Goal: Navigation & Orientation: Find specific page/section

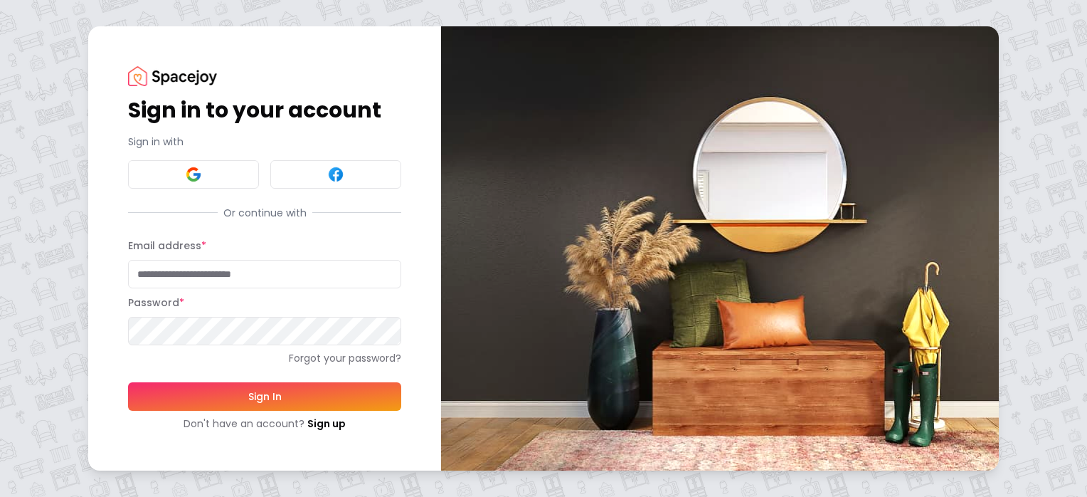
click at [225, 277] on input "Email address *" at bounding box center [264, 274] width 273 height 28
type input "**********"
click at [359, 401] on button "Sign In" at bounding box center [264, 396] width 273 height 28
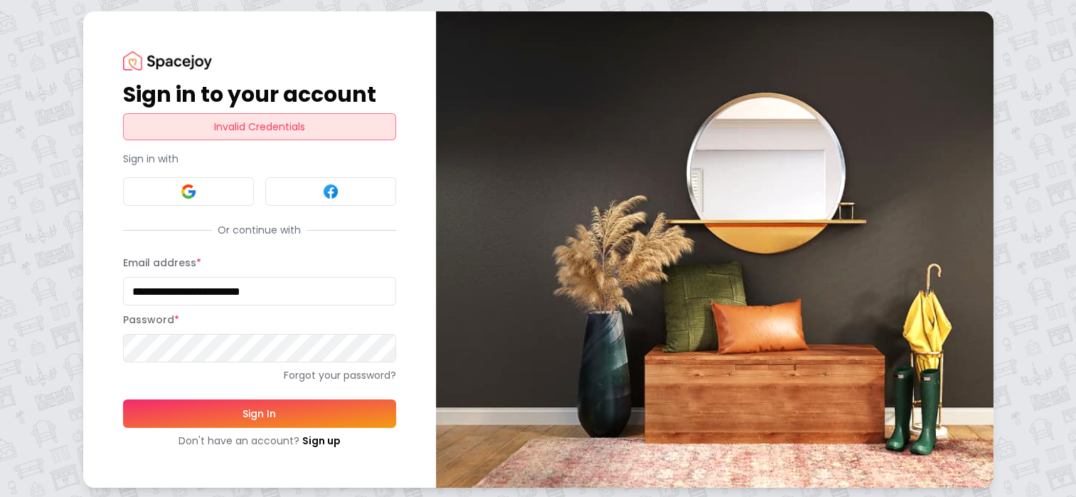
scroll to position [1, 0]
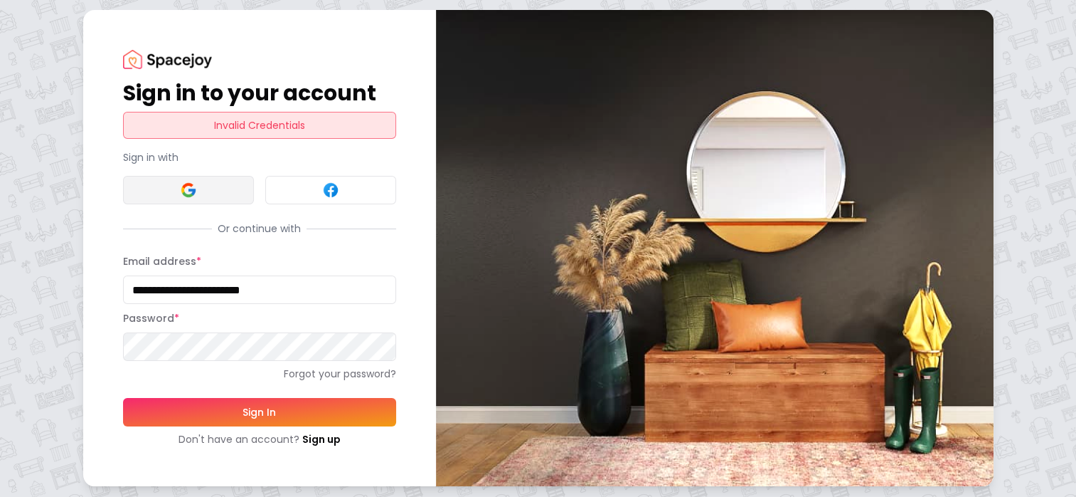
click at [196, 199] on button at bounding box center [188, 190] width 131 height 28
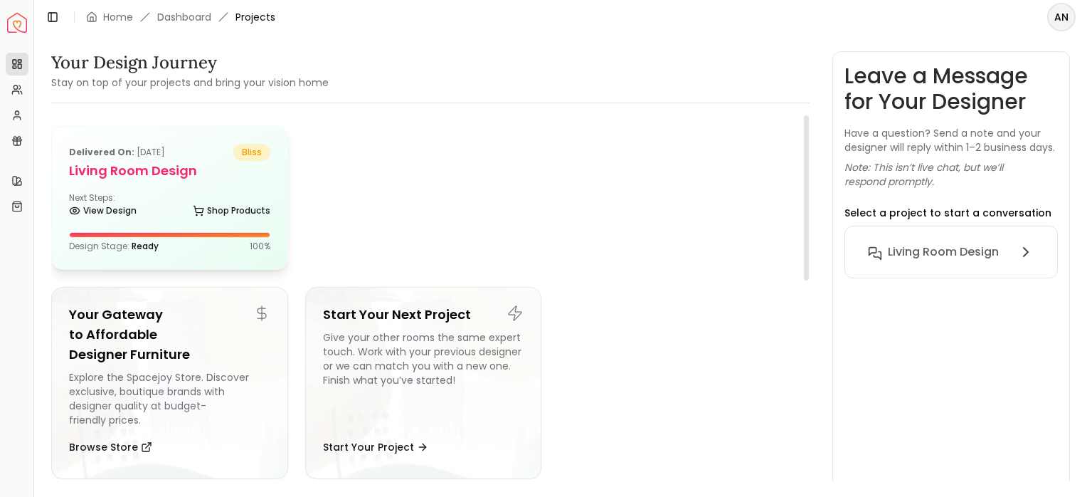
click at [158, 215] on div "View Design Shop Products" at bounding box center [169, 213] width 201 height 14
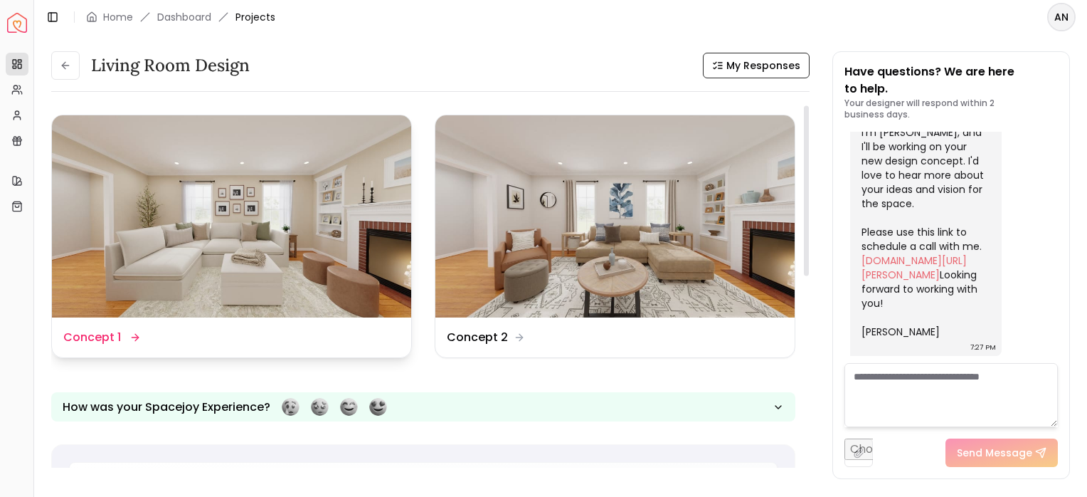
scroll to position [71, 0]
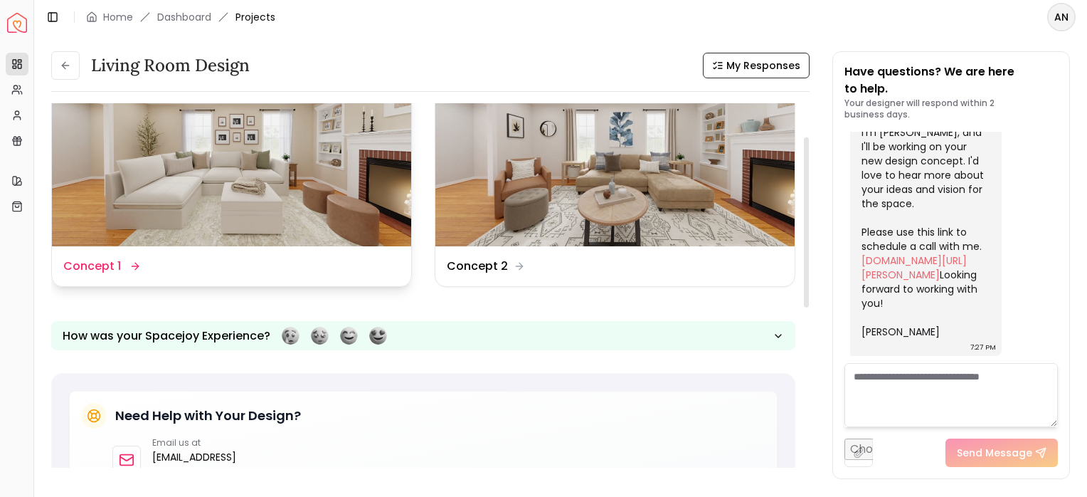
click at [130, 262] on icon at bounding box center [134, 265] width 11 height 11
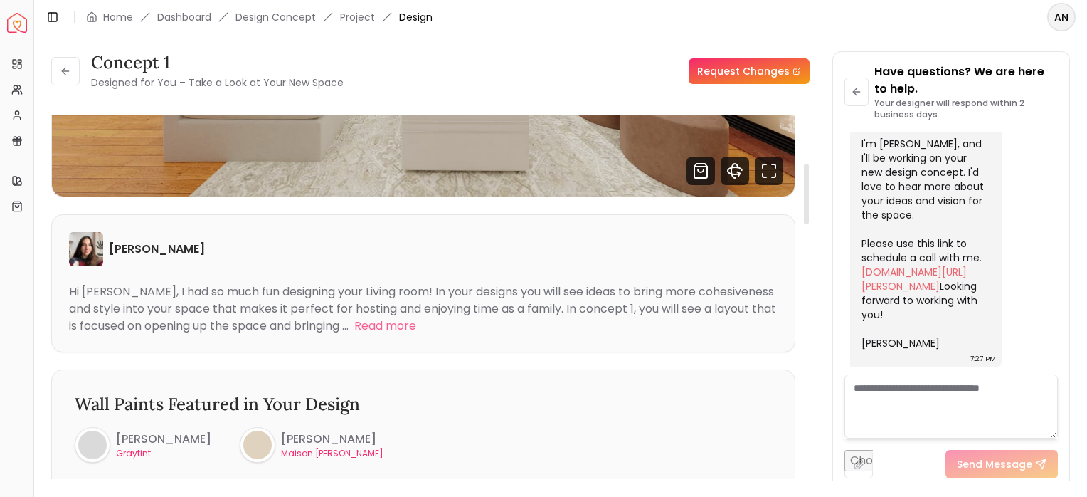
scroll to position [52, 0]
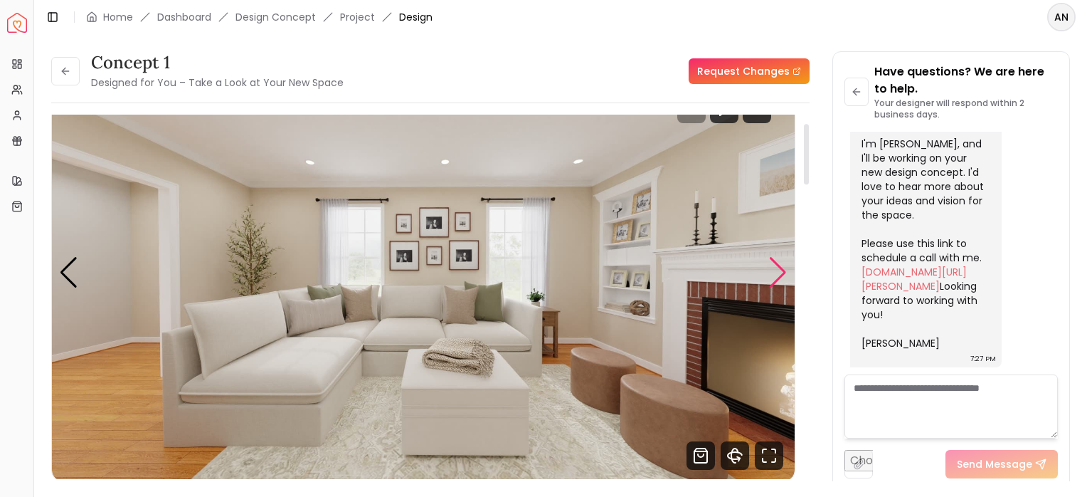
click at [777, 270] on div "Next slide" at bounding box center [777, 272] width 19 height 31
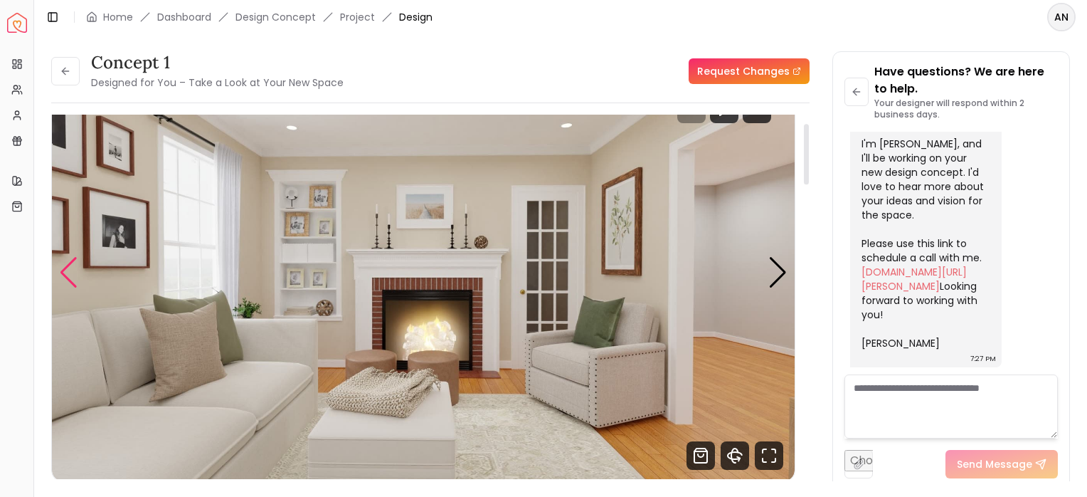
click at [73, 274] on div "Previous slide" at bounding box center [68, 272] width 19 height 31
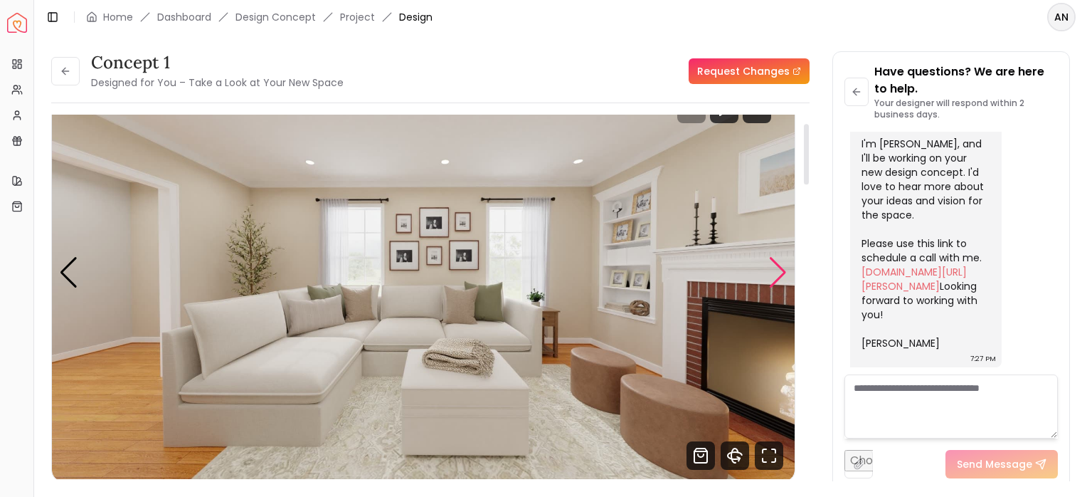
click at [786, 265] on div "Next slide" at bounding box center [777, 272] width 19 height 31
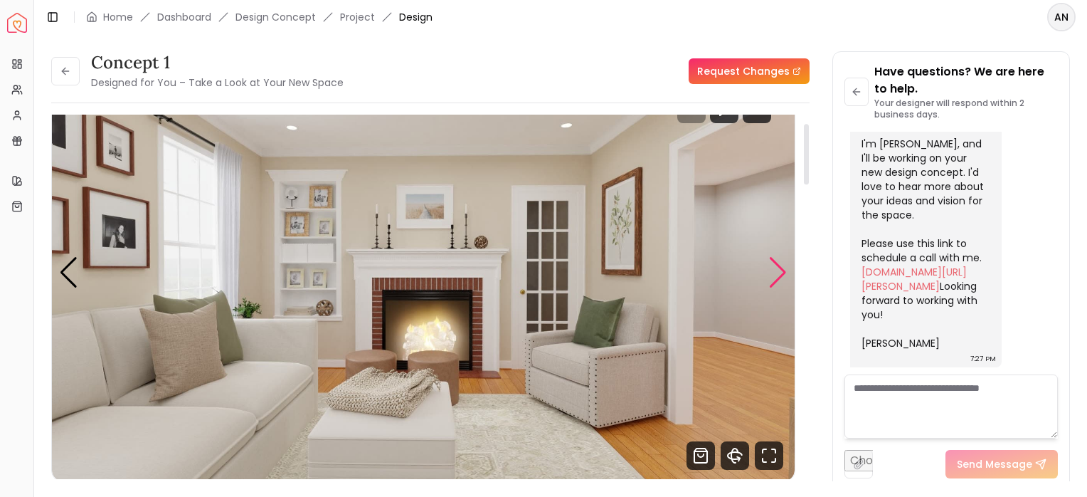
click at [786, 265] on div "Next slide" at bounding box center [777, 272] width 19 height 31
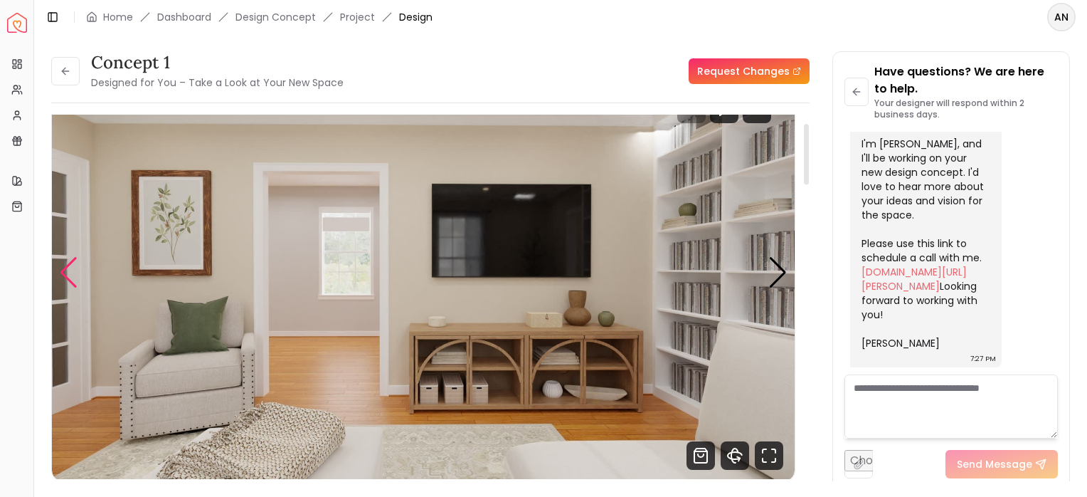
click at [67, 280] on div "Previous slide" at bounding box center [68, 272] width 19 height 31
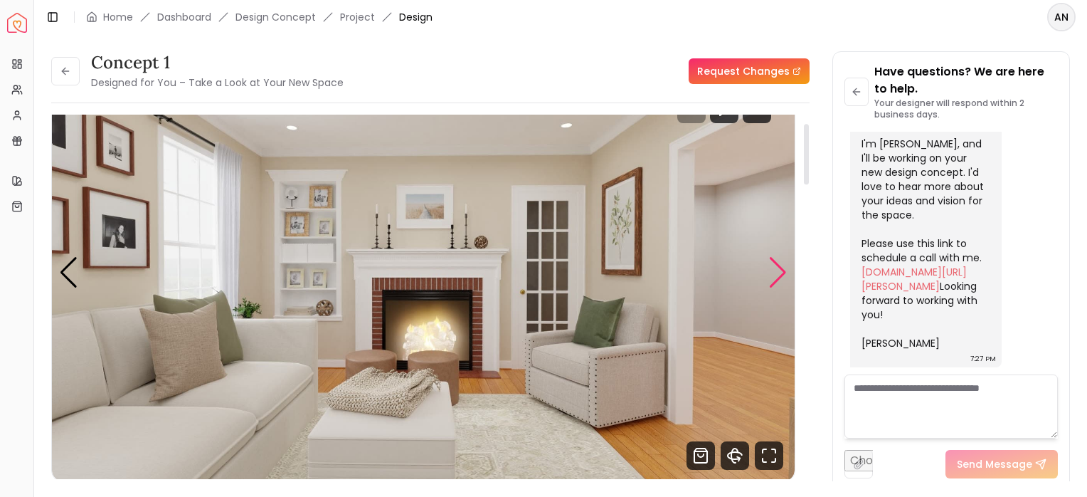
click at [772, 275] on div "Next slide" at bounding box center [777, 272] width 19 height 31
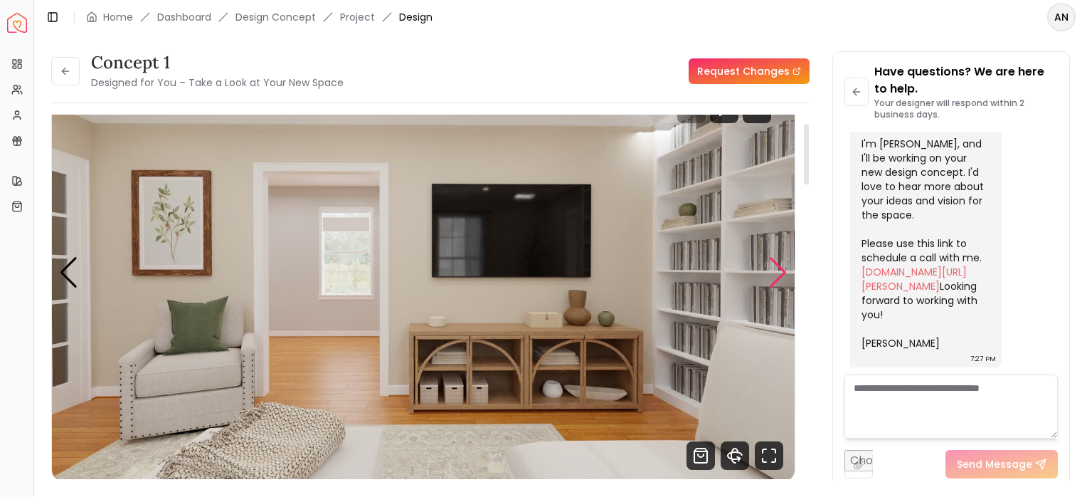
click at [773, 275] on div "Next slide" at bounding box center [777, 272] width 19 height 31
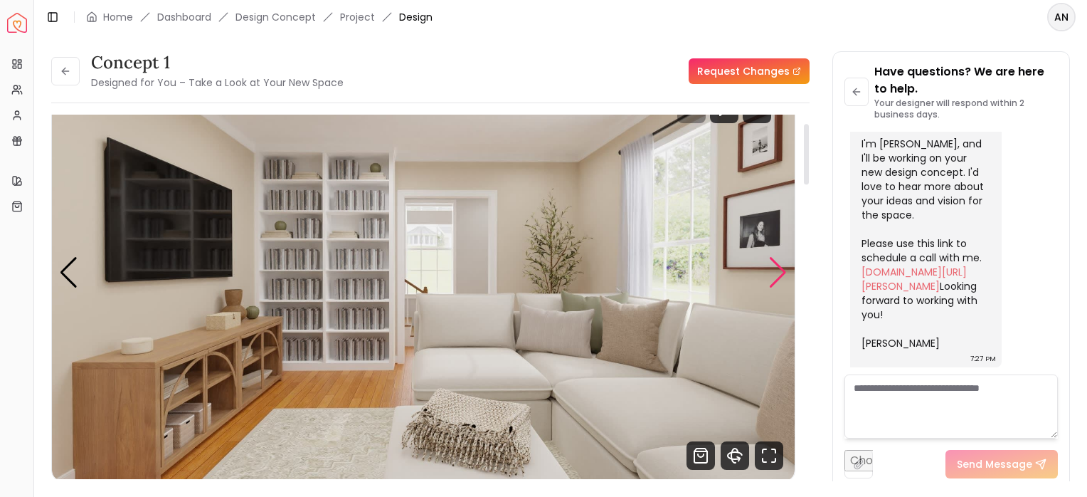
click at [773, 275] on div "Next slide" at bounding box center [777, 272] width 19 height 31
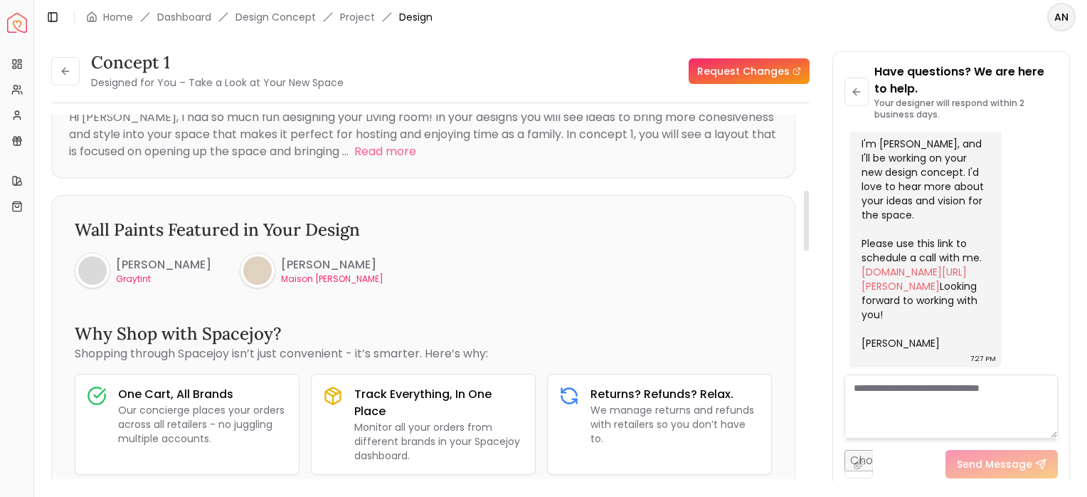
scroll to position [711, 0]
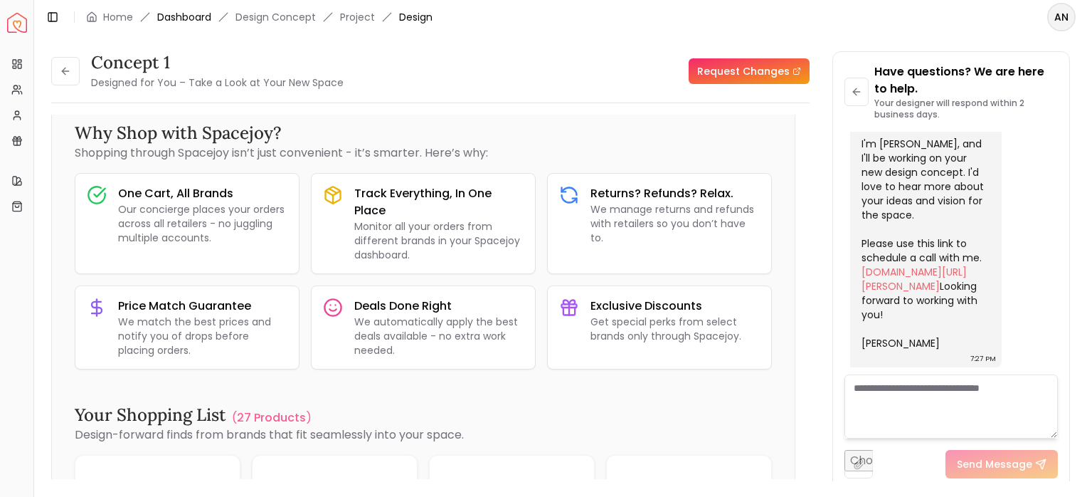
click at [198, 17] on link "Dashboard" at bounding box center [184, 17] width 54 height 14
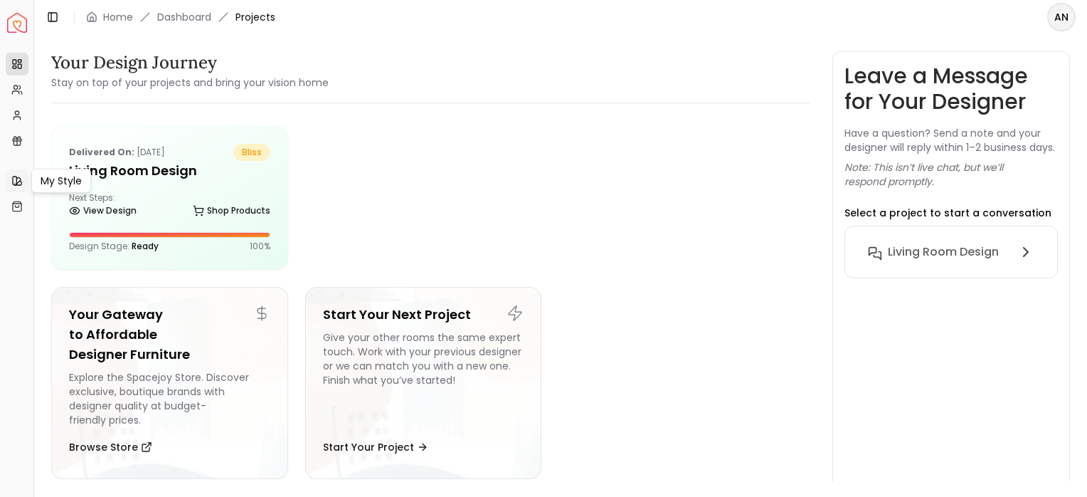
click at [20, 179] on icon at bounding box center [18, 180] width 4 height 7
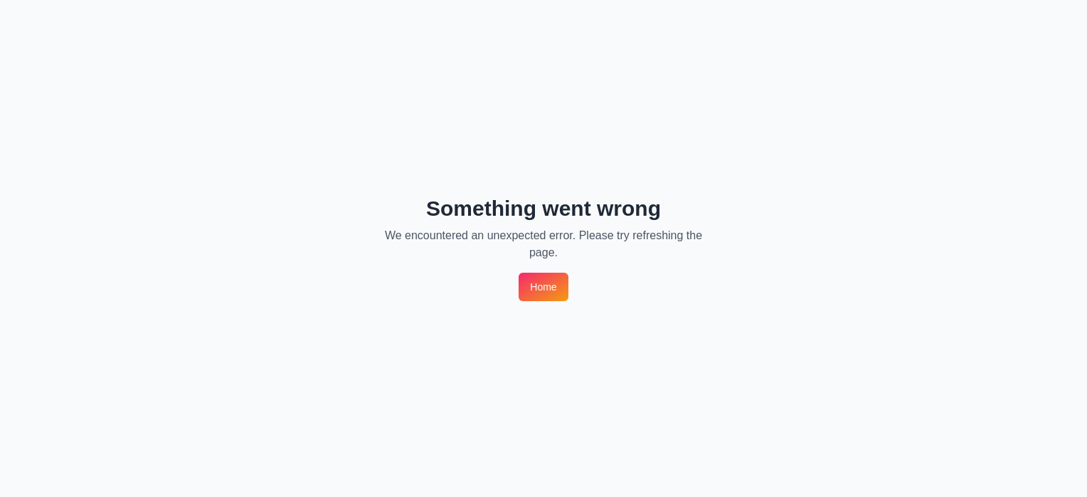
click at [556, 284] on link "Home" at bounding box center [543, 286] width 49 height 28
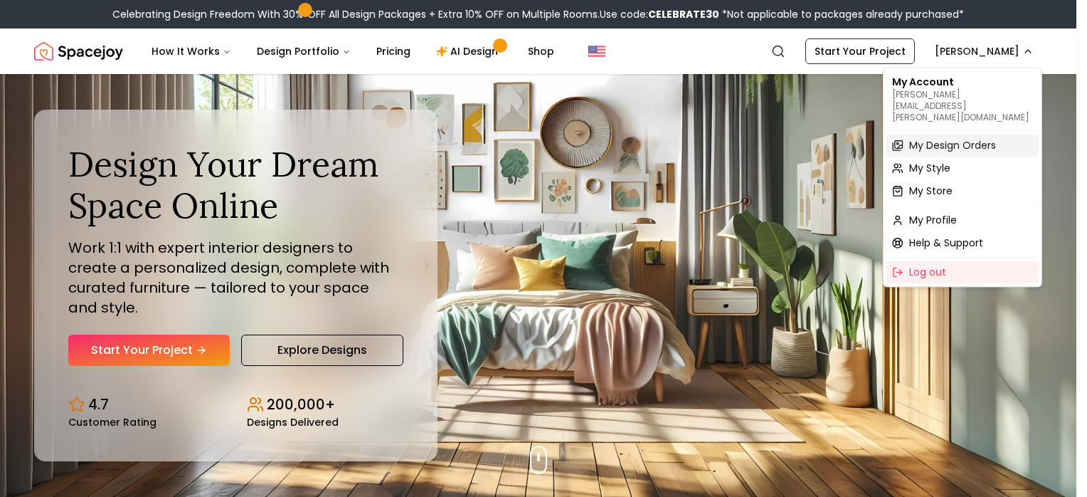
click at [973, 138] on span "My Design Orders" at bounding box center [952, 145] width 87 height 14
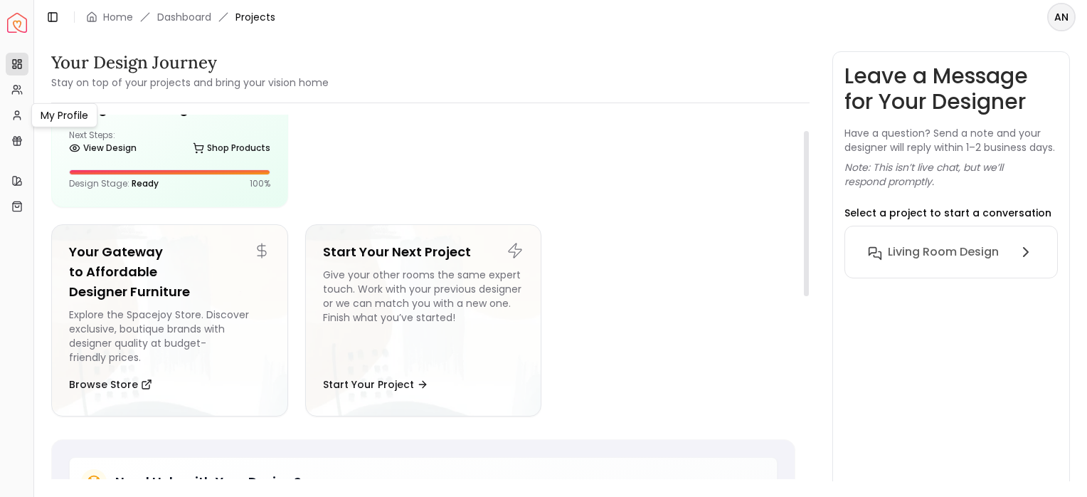
scroll to position [34, 0]
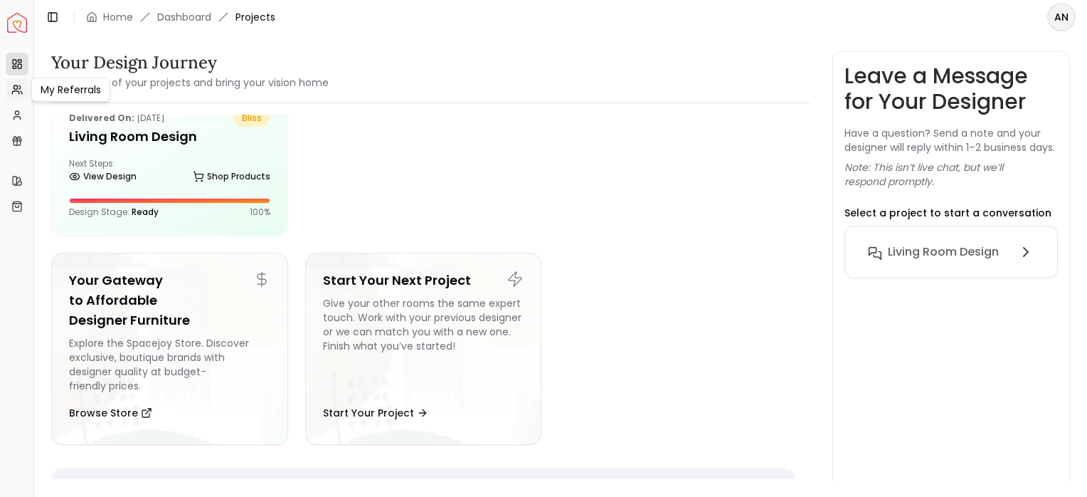
click at [14, 96] on link "My Referrals" at bounding box center [17, 89] width 23 height 23
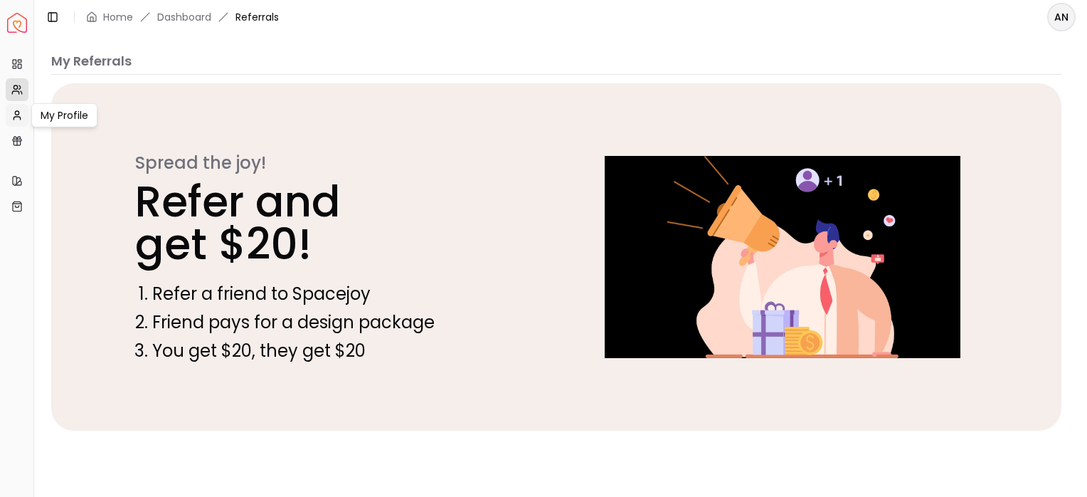
click at [22, 119] on icon at bounding box center [16, 115] width 11 height 11
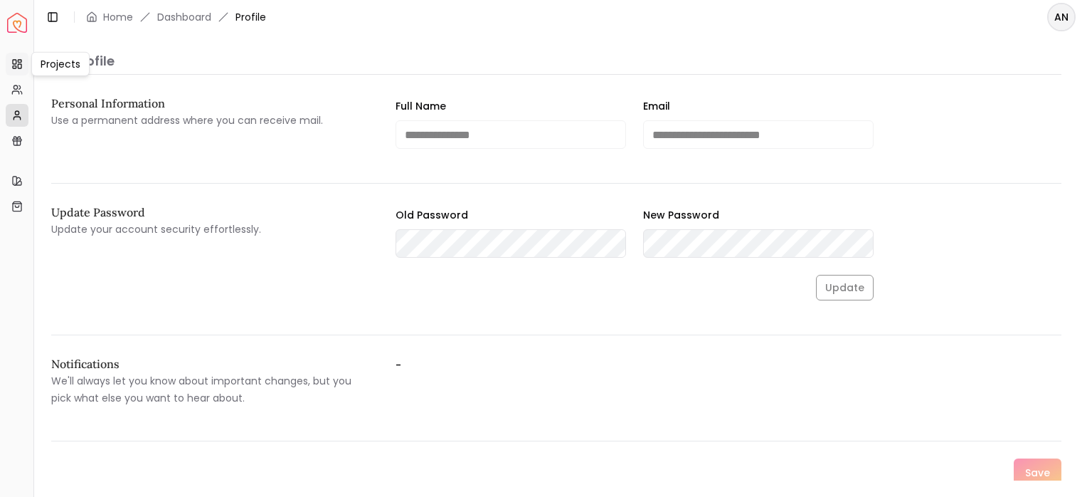
click at [18, 57] on link "Projects" at bounding box center [17, 64] width 23 height 23
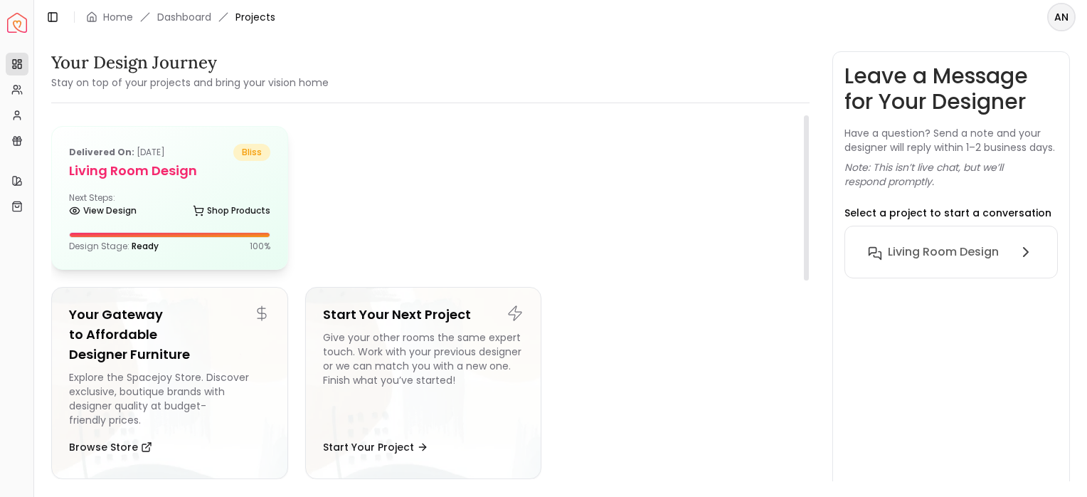
click at [158, 172] on h5 "Living Room Design" at bounding box center [169, 171] width 201 height 20
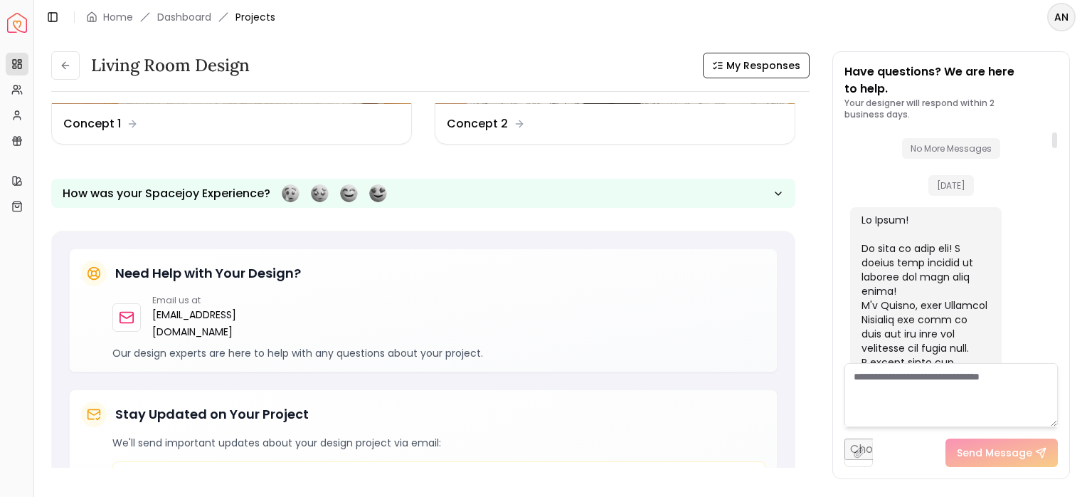
drag, startPoint x: 1054, startPoint y: 258, endPoint x: 1055, endPoint y: 103, distance: 154.4
click at [1055, 132] on div at bounding box center [1054, 140] width 5 height 16
click at [787, 73] on button "My Responses" at bounding box center [756, 66] width 107 height 26
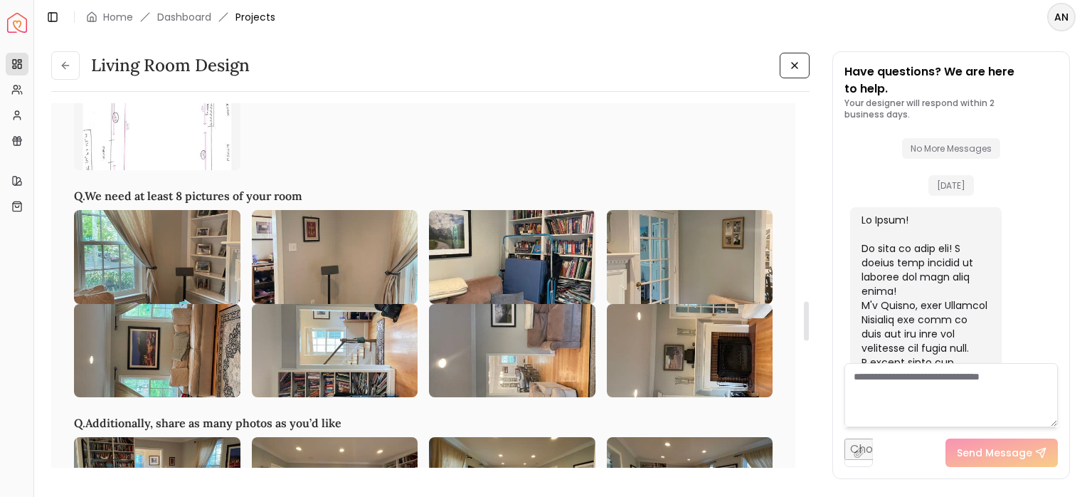
scroll to position [1778, 0]
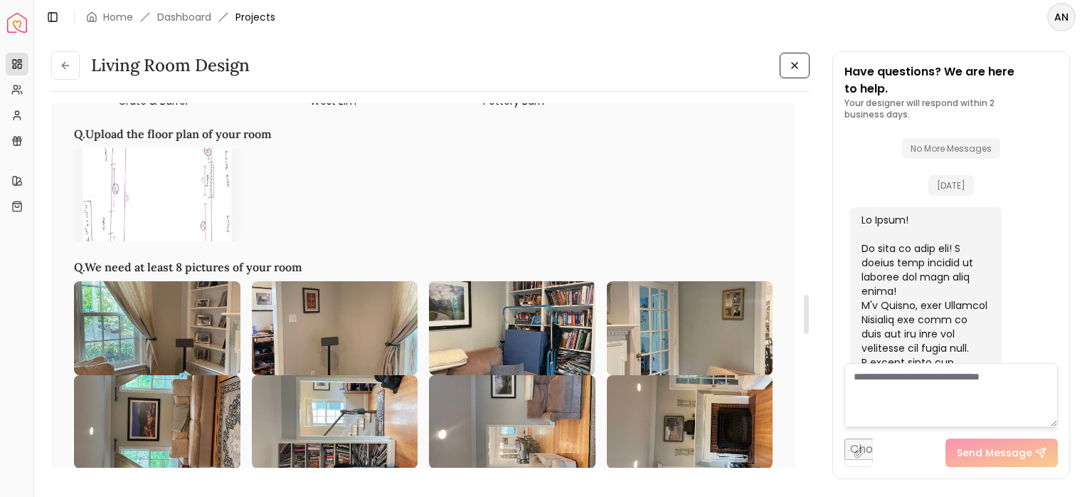
click at [162, 185] on img at bounding box center [157, 194] width 166 height 93
